Goal: Navigation & Orientation: Find specific page/section

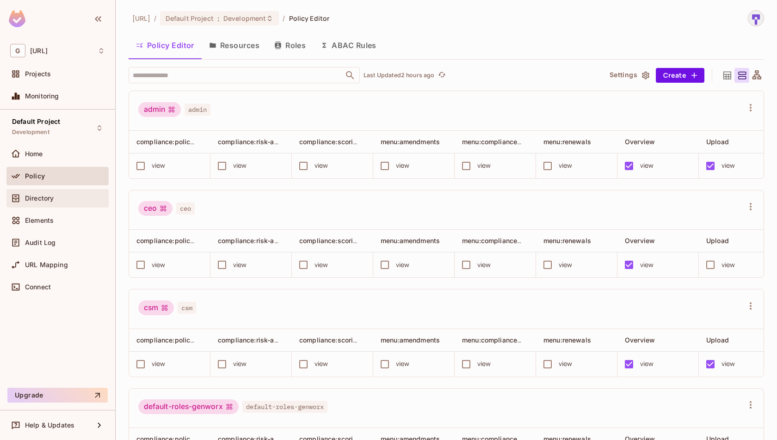
click at [43, 197] on span "Directory" at bounding box center [39, 198] width 29 height 7
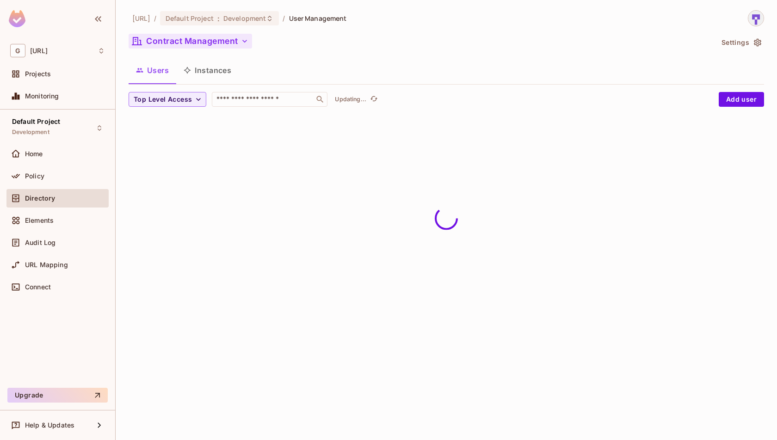
click at [193, 46] on button "Contract Management" at bounding box center [190, 41] width 123 height 15
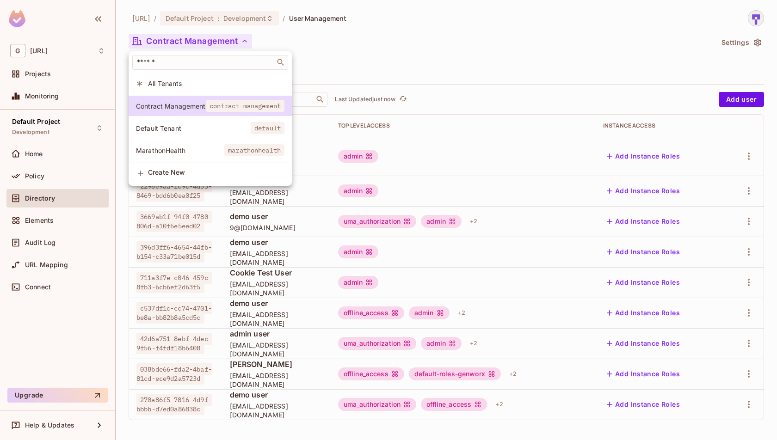
click at [457, 69] on div at bounding box center [388, 220] width 777 height 440
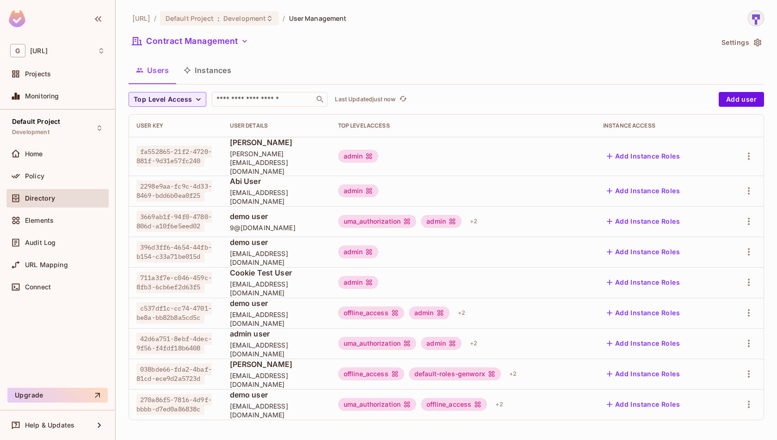
click at [457, 69] on div "Users Instances" at bounding box center [446, 70] width 635 height 23
